Goal: Task Accomplishment & Management: Use online tool/utility

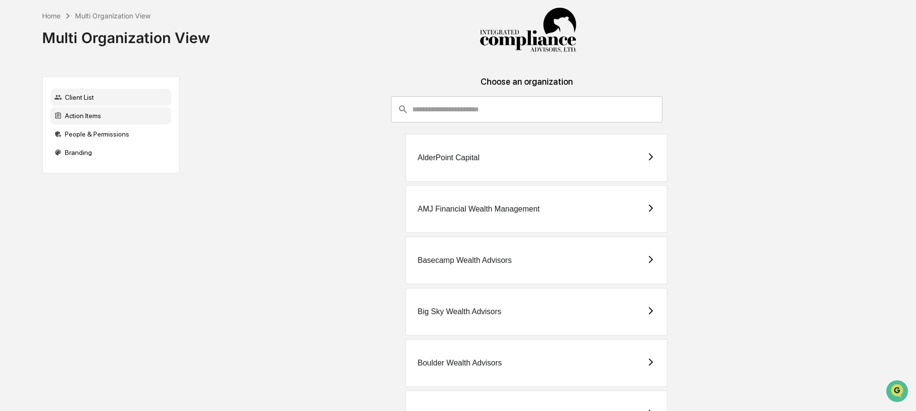
click at [140, 122] on div "Action Items" at bounding box center [110, 115] width 121 height 17
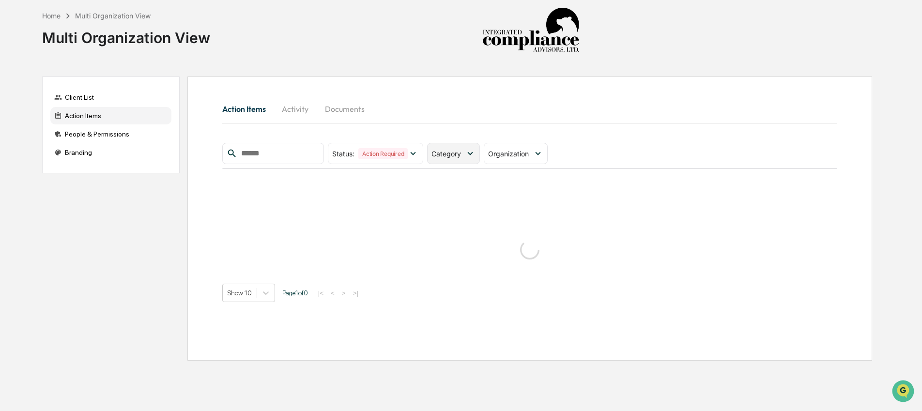
click at [434, 145] on div "Category" at bounding box center [453, 153] width 53 height 21
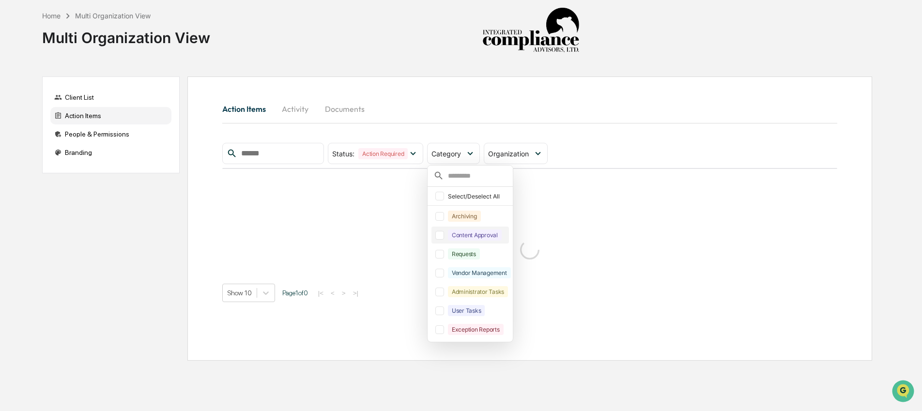
click at [475, 231] on div "Content Approval" at bounding box center [475, 234] width 54 height 11
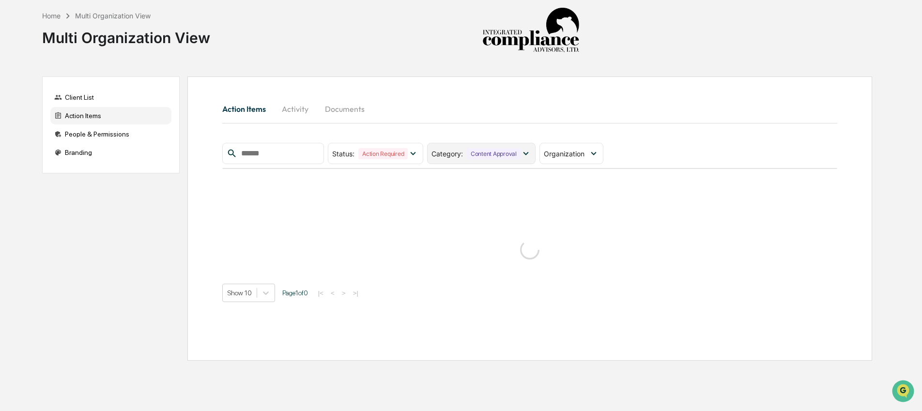
click at [489, 158] on div "Content Approval" at bounding box center [494, 153] width 54 height 11
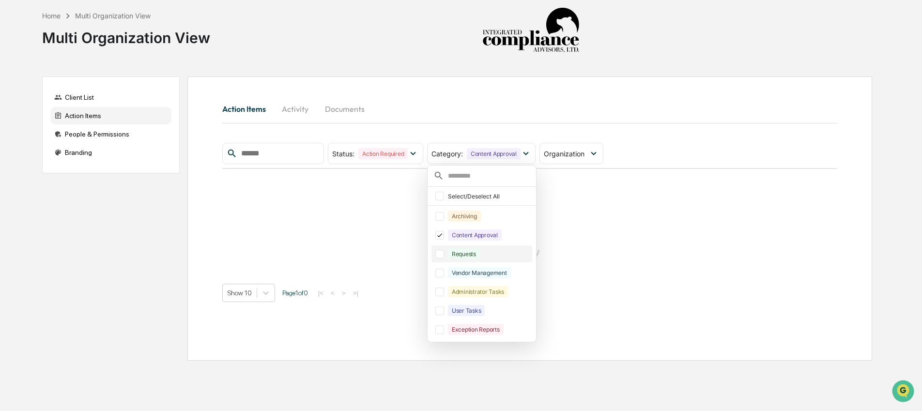
click at [491, 256] on div "Requests" at bounding box center [489, 253] width 82 height 11
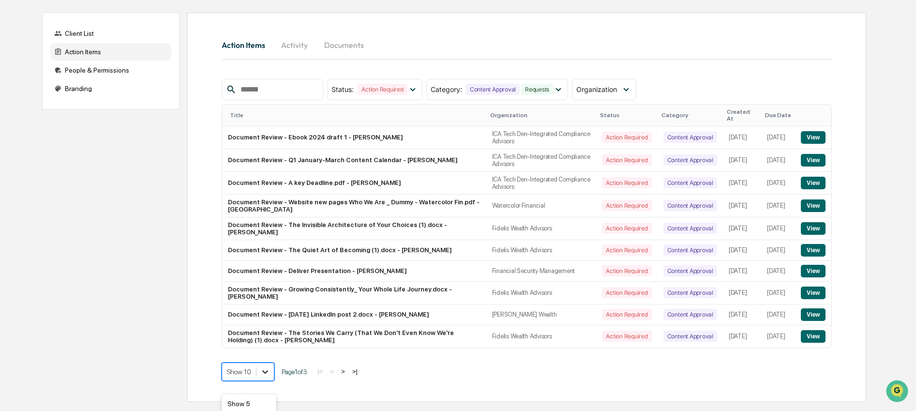
scroll to position [131, 0]
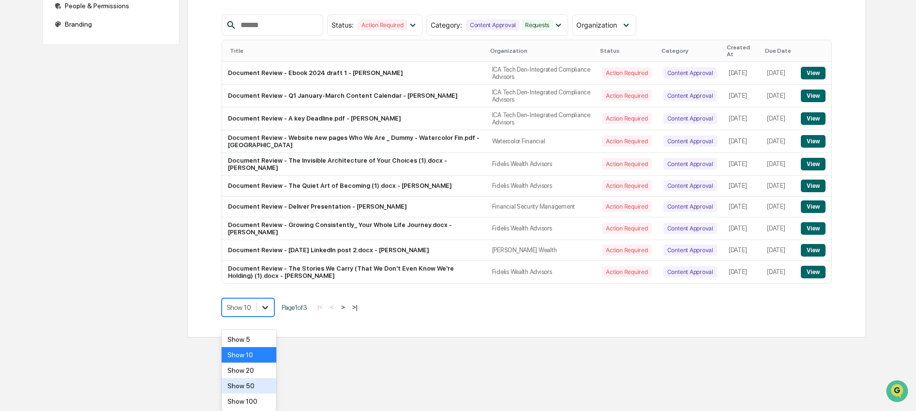
click at [260, 337] on body "Home Multi Organization View Multi Organization View Client List Action Items P…" at bounding box center [458, 105] width 916 height 466
click at [261, 399] on div "Show 100" at bounding box center [249, 401] width 55 height 15
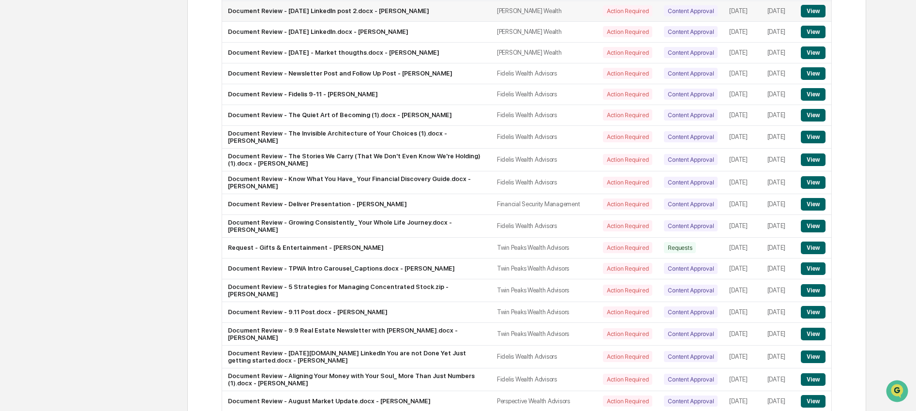
scroll to position [315, 0]
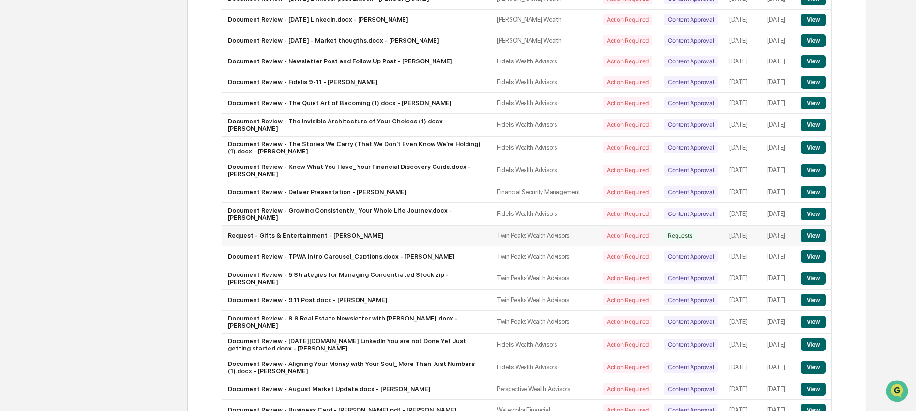
click at [825, 242] on button "View" at bounding box center [813, 235] width 25 height 13
